Goal: Information Seeking & Learning: Learn about a topic

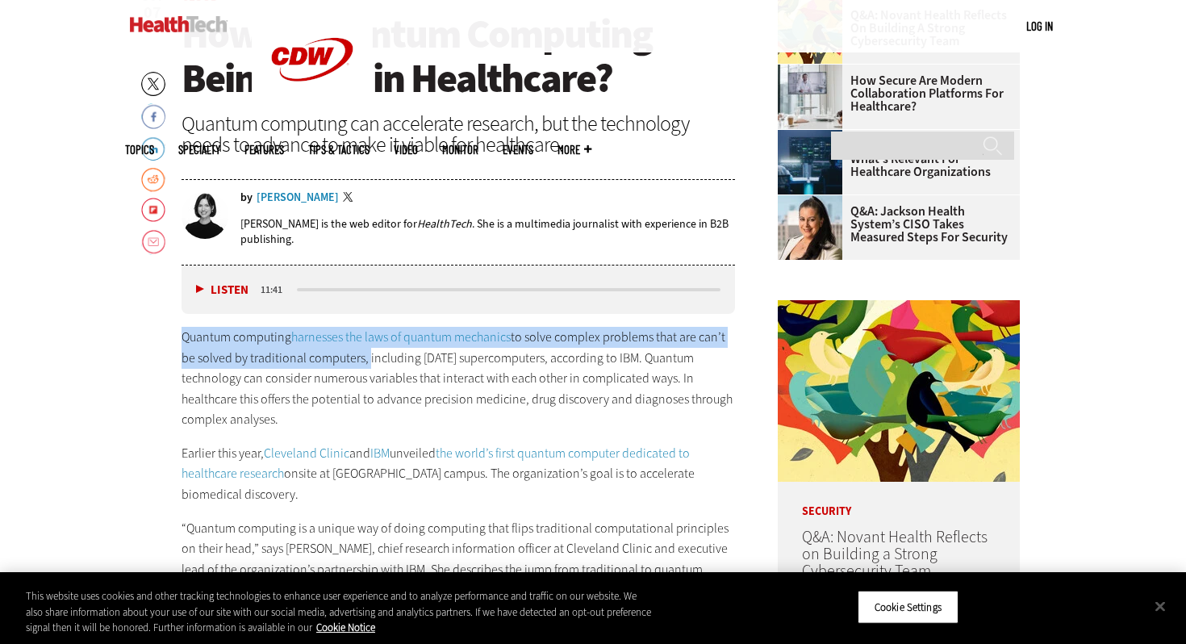
drag, startPoint x: 365, startPoint y: 357, endPoint x: 166, endPoint y: 328, distance: 200.4
copy p "Quantum computing harnesses the laws of quantum mechanics to solve complex prob…"
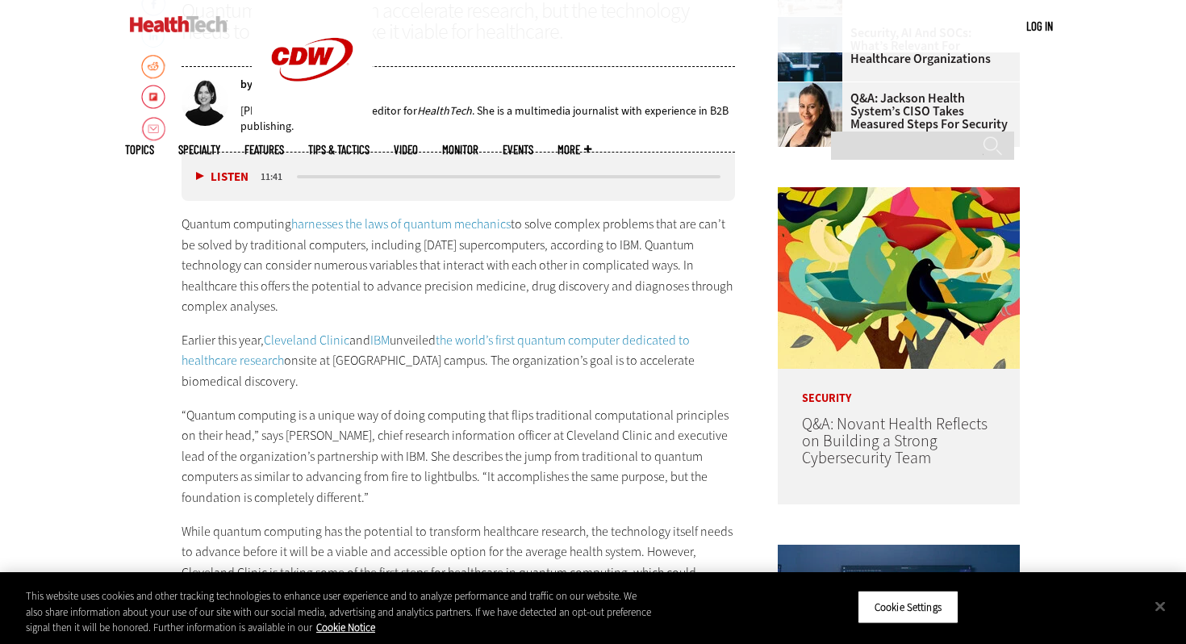
scroll to position [731, 0]
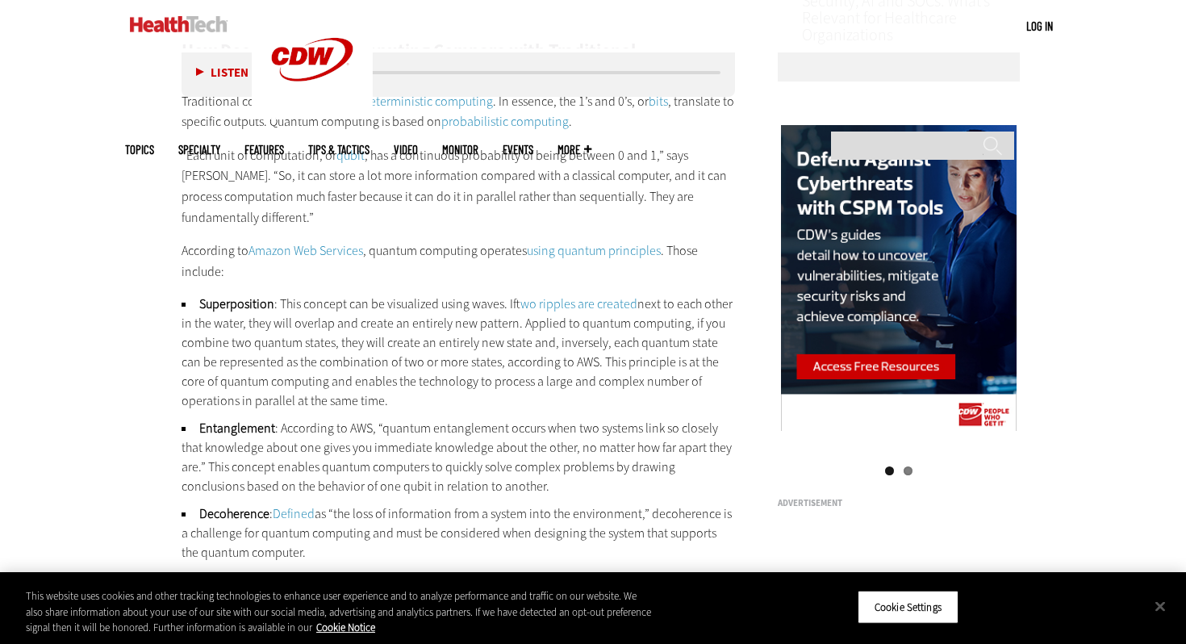
scroll to position [2551, 0]
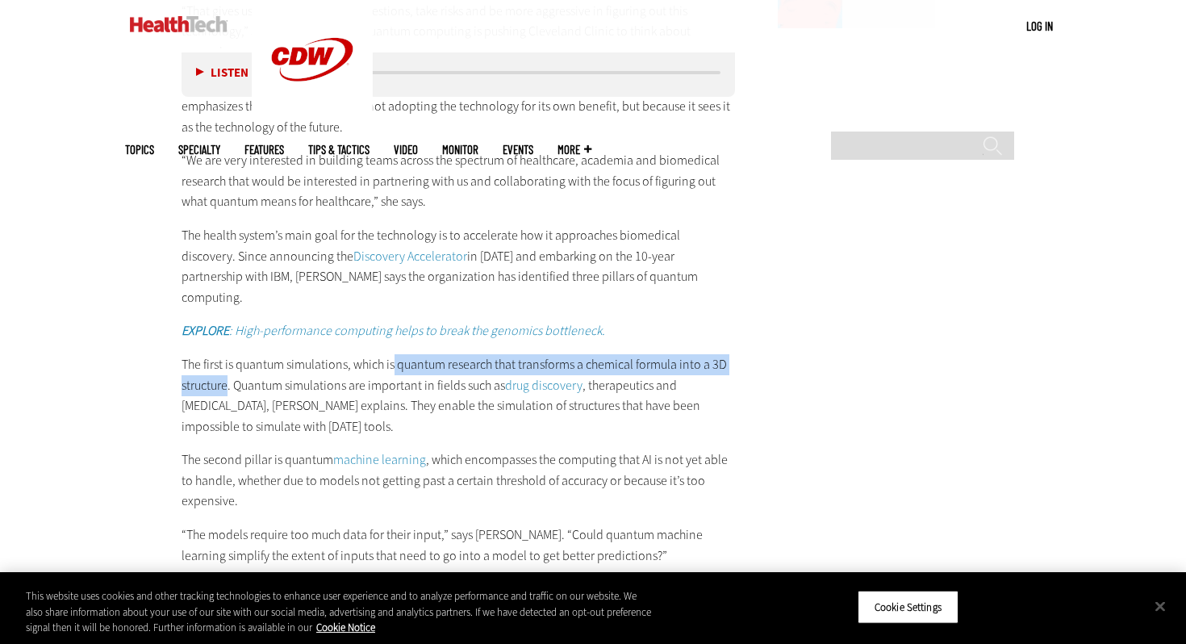
drag, startPoint x: 228, startPoint y: 344, endPoint x: 393, endPoint y: 318, distance: 166.6
click at [394, 354] on p "The first is quantum simulations, which is quantum research that transforms a c…" at bounding box center [457, 395] width 553 height 82
copy p "quantum research that transforms a chemical formula into a 3D structure"
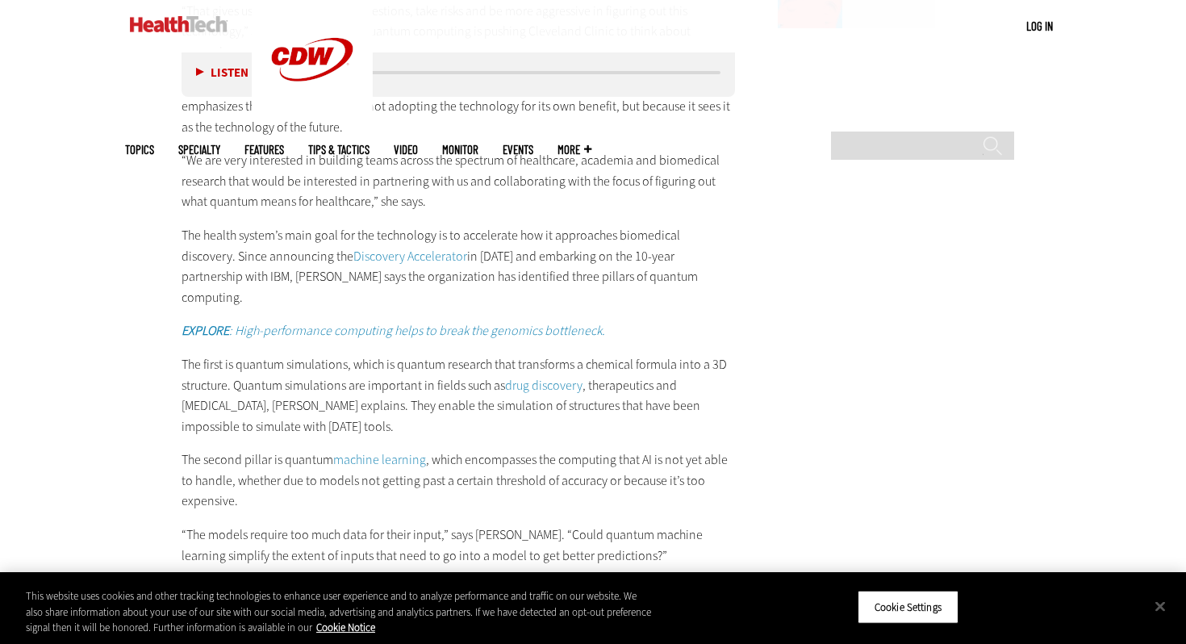
scroll to position [1299, 0]
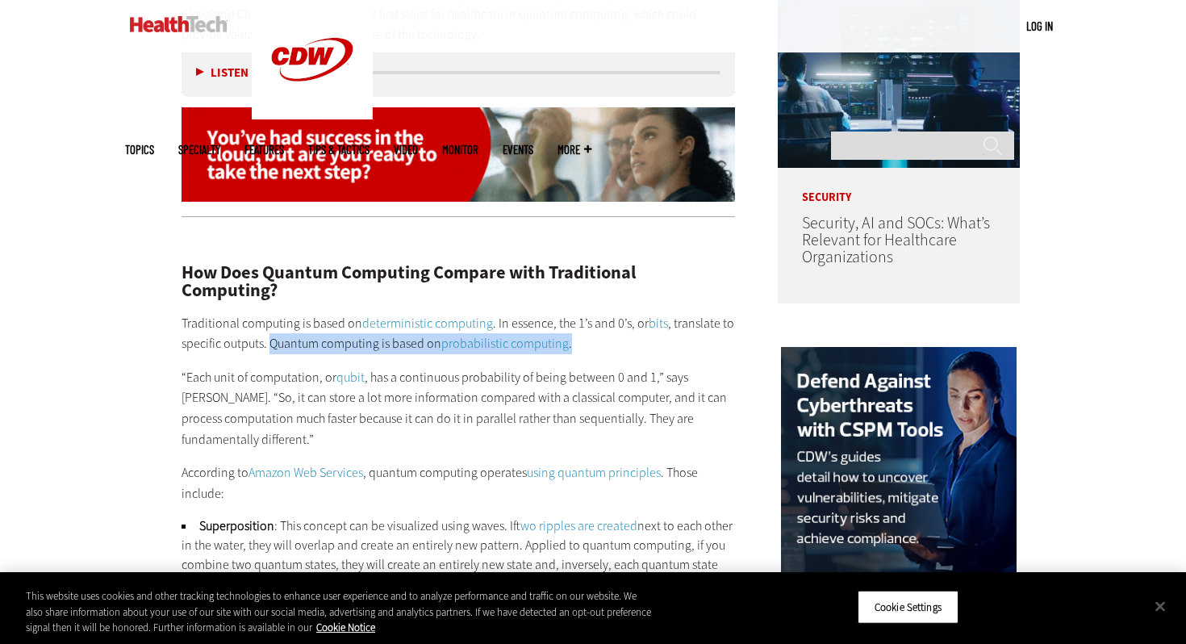
drag, startPoint x: 575, startPoint y: 343, endPoint x: 271, endPoint y: 340, distance: 304.1
click at [271, 340] on p "Traditional computing is based on deterministic computing . In essence, the 1’s…" at bounding box center [457, 333] width 553 height 41
copy p "Quantum computing is based on probabilistic computing ."
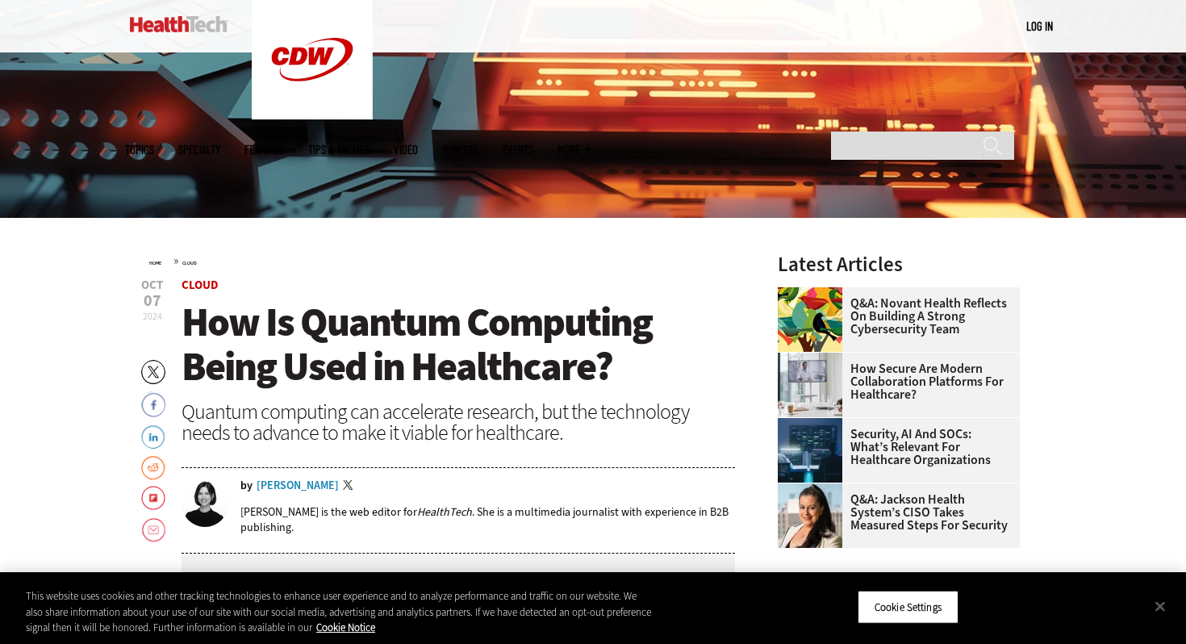
scroll to position [2776, 0]
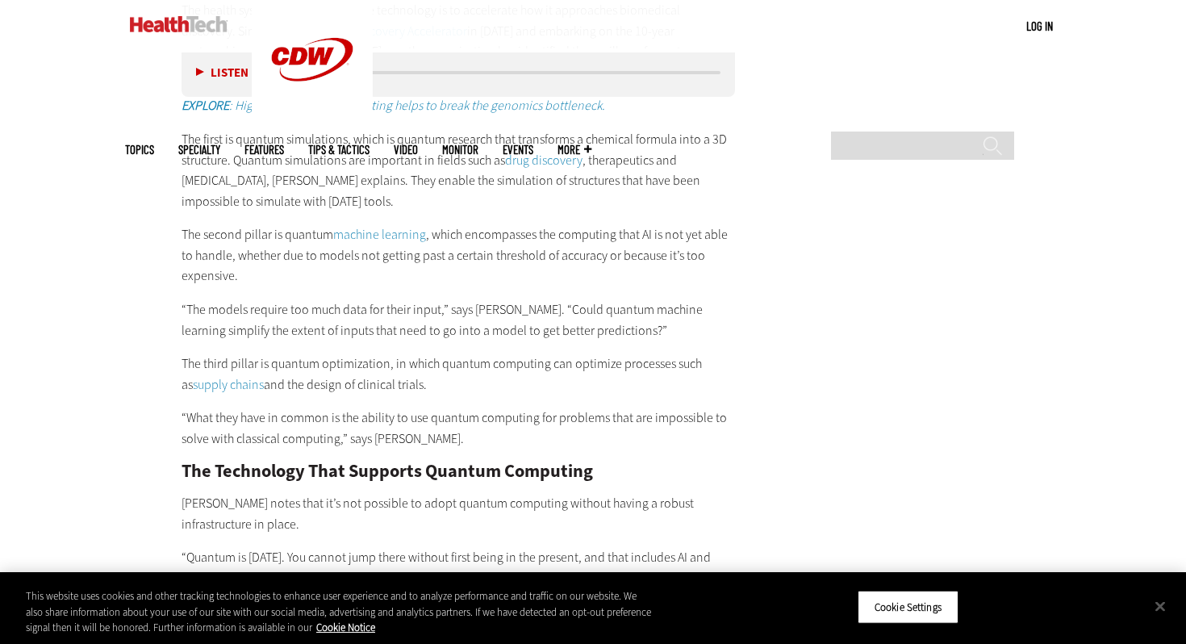
drag, startPoint x: 392, startPoint y: 322, endPoint x: 718, endPoint y: 348, distance: 327.0
click at [718, 353] on p "The third pillar is quantum optimization, in which quantum computing can optimi…" at bounding box center [457, 373] width 553 height 41
copy p "in which quantum computing can optimize processes such as supply chains and the…"
